Goal: Task Accomplishment & Management: Manage account settings

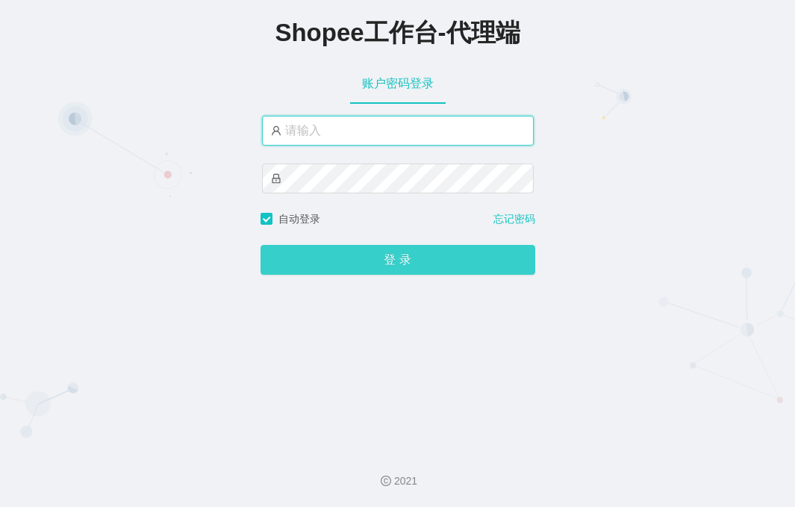
type input "yn02"
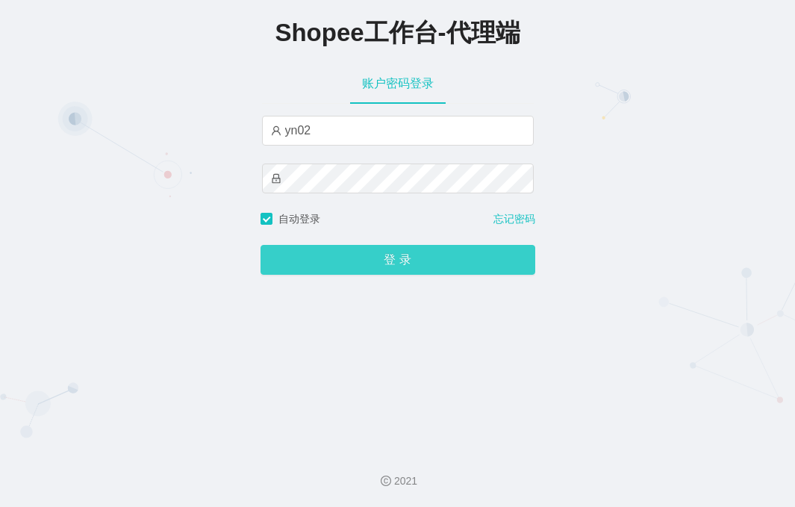
drag, startPoint x: 395, startPoint y: 265, endPoint x: 414, endPoint y: 242, distance: 29.7
click at [395, 265] on button "登 录" at bounding box center [398, 260] width 275 height 30
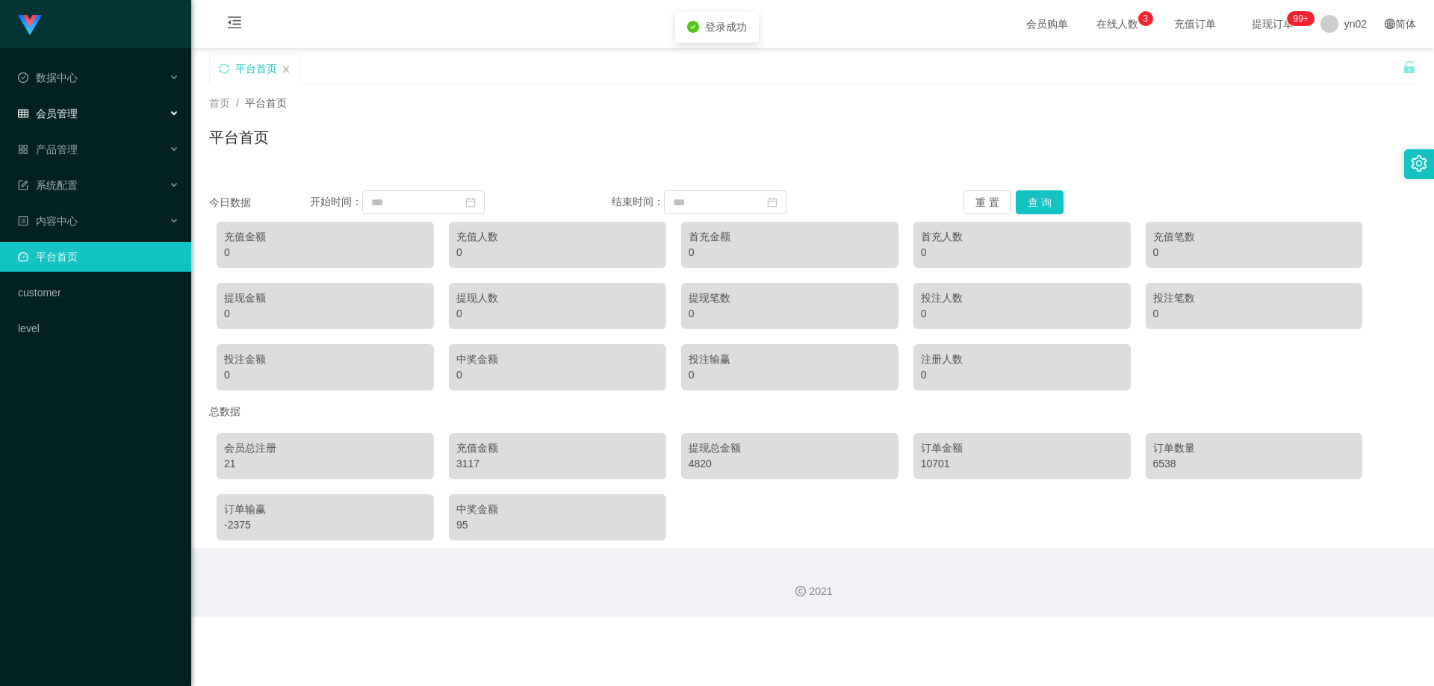
click at [92, 123] on div "会员管理" at bounding box center [95, 114] width 191 height 30
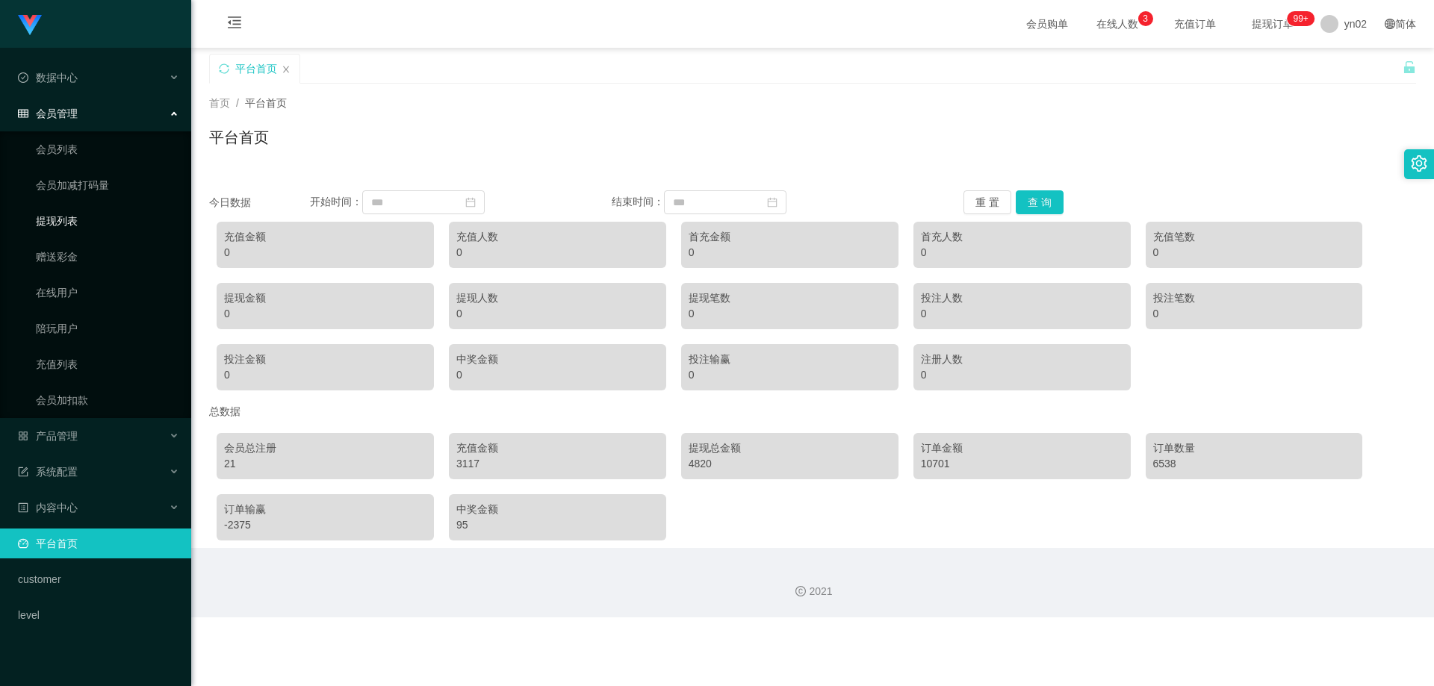
click at [83, 223] on link "提现列表" at bounding box center [107, 221] width 143 height 30
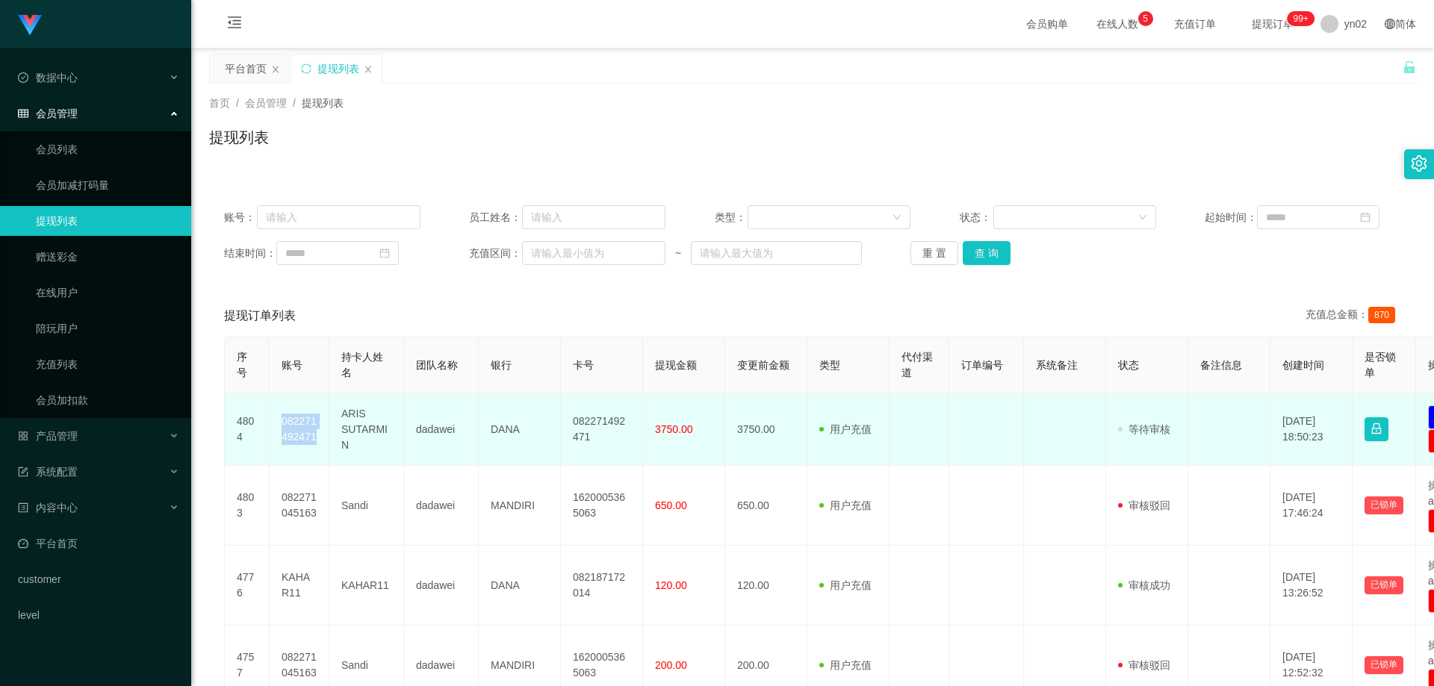
drag, startPoint x: 319, startPoint y: 444, endPoint x: 278, endPoint y: 425, distance: 45.4
click at [278, 425] on td "082271492471" at bounding box center [300, 430] width 60 height 72
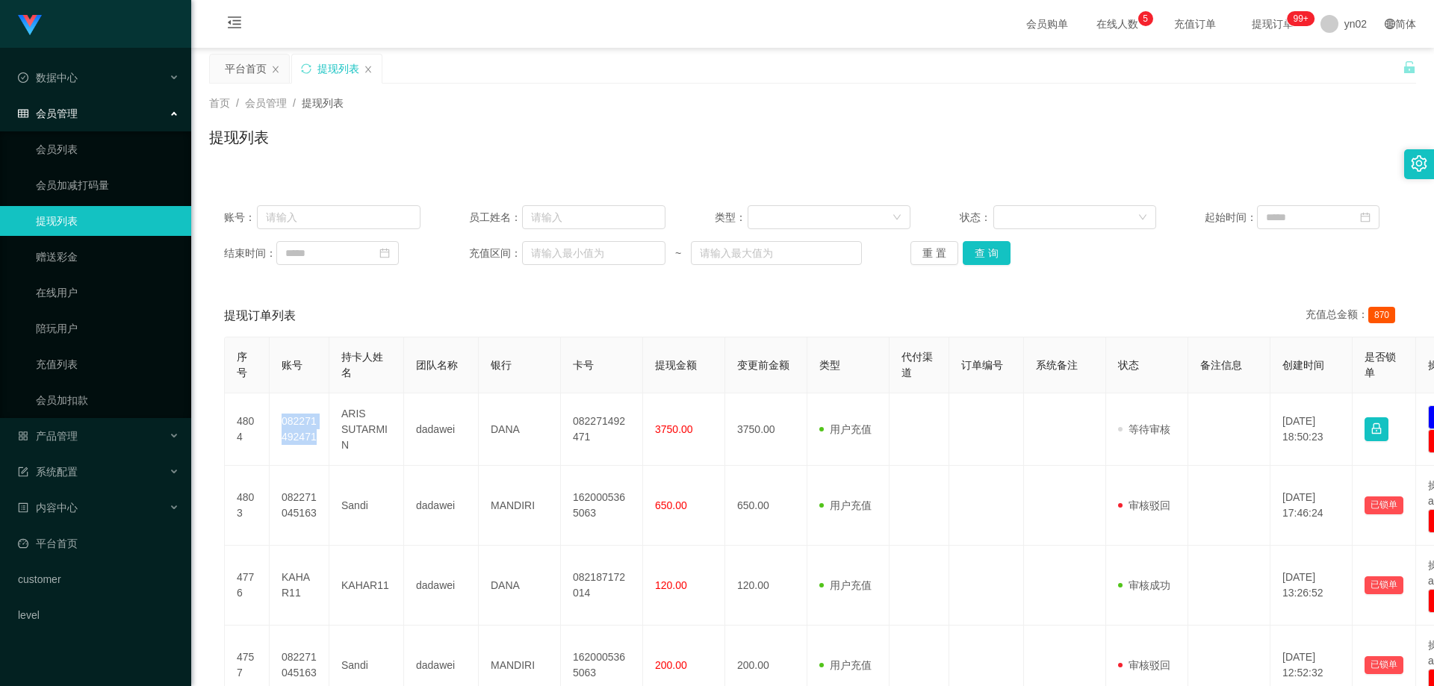
copy td "082271492471"
drag, startPoint x: 103, startPoint y: 146, endPoint x: 142, endPoint y: 160, distance: 41.3
click at [103, 146] on link "会员列表" at bounding box center [107, 149] width 143 height 30
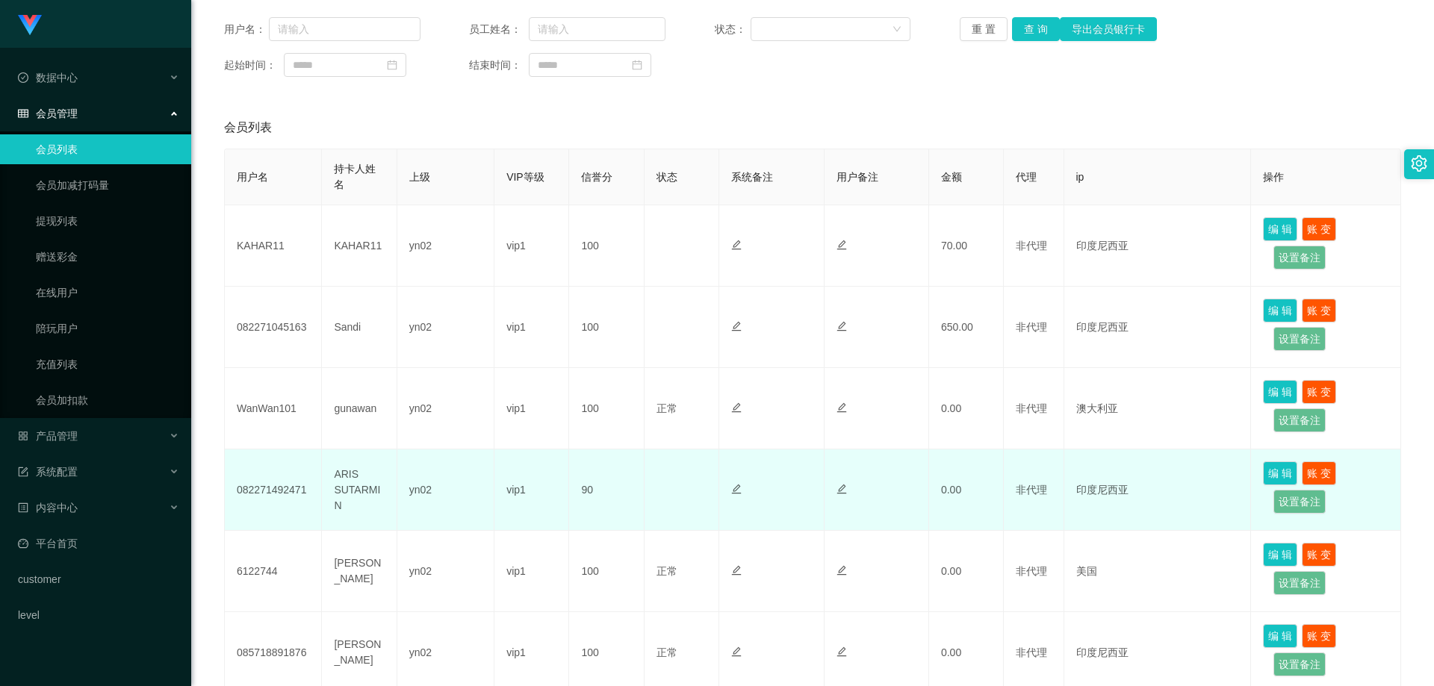
scroll to position [149, 0]
